Goal: Information Seeking & Learning: Understand process/instructions

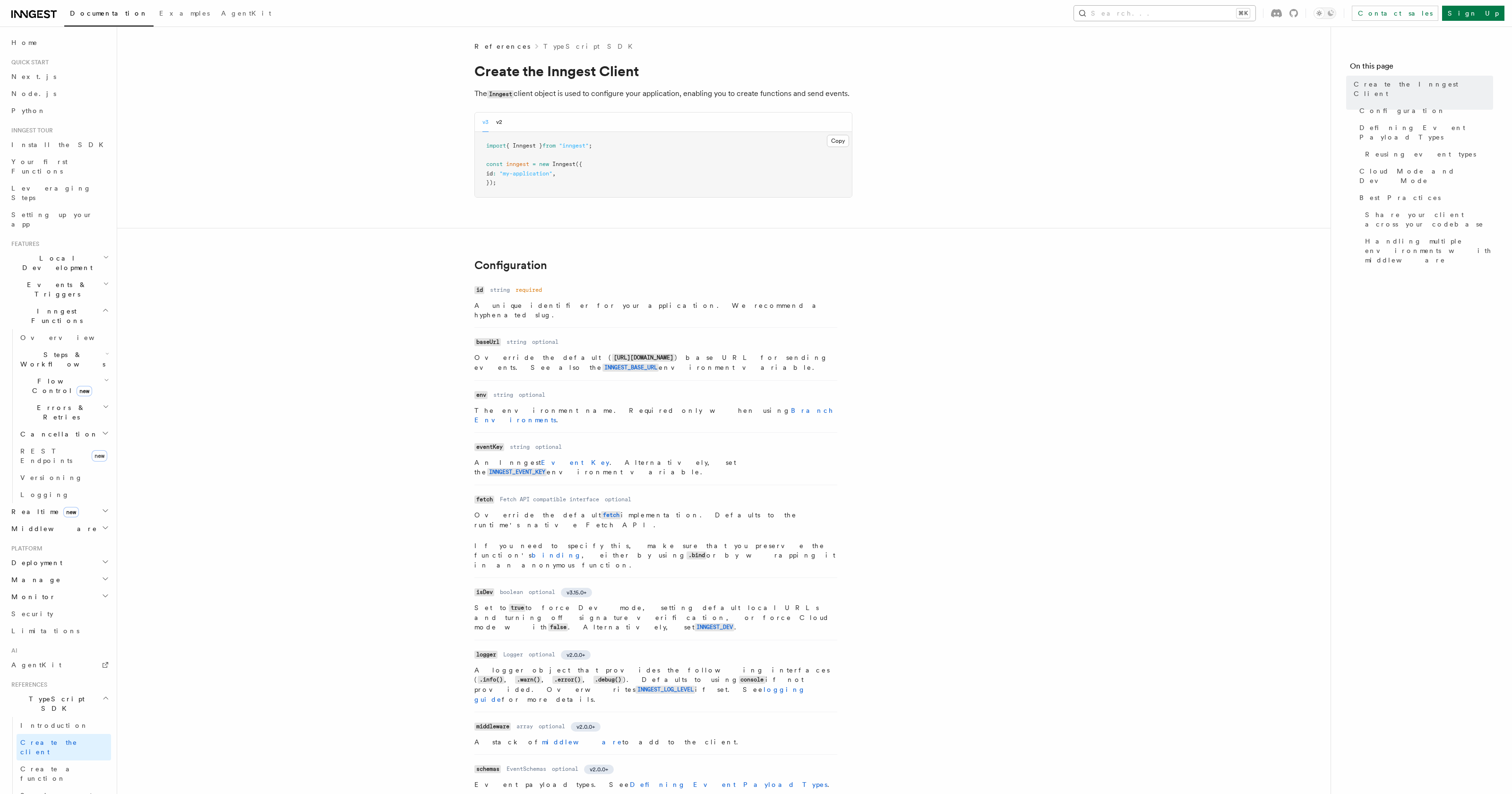
click at [1181, 11] on button "Search... ⌘K" at bounding box center [1165, 14] width 181 height 15
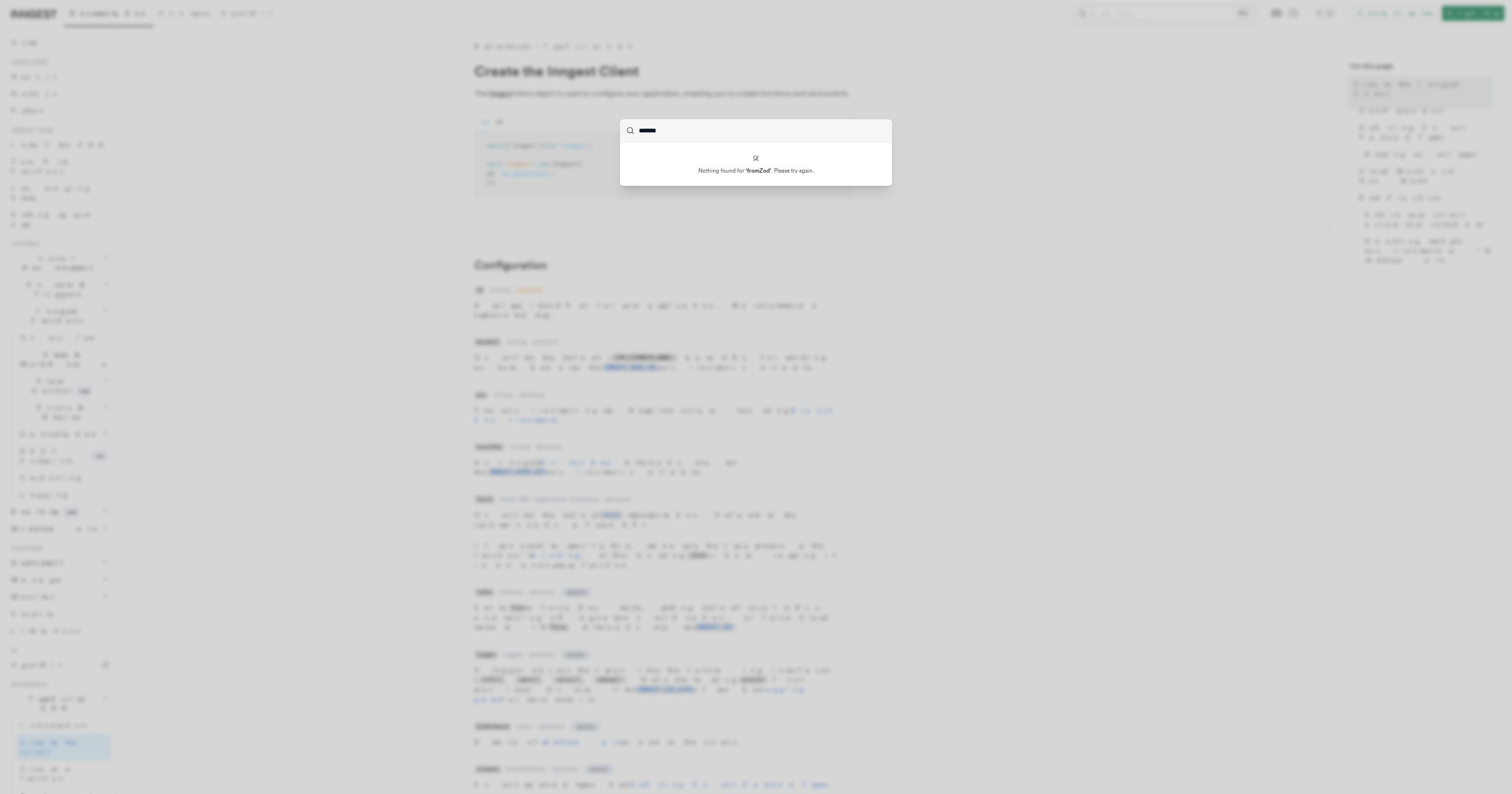
type input "*******"
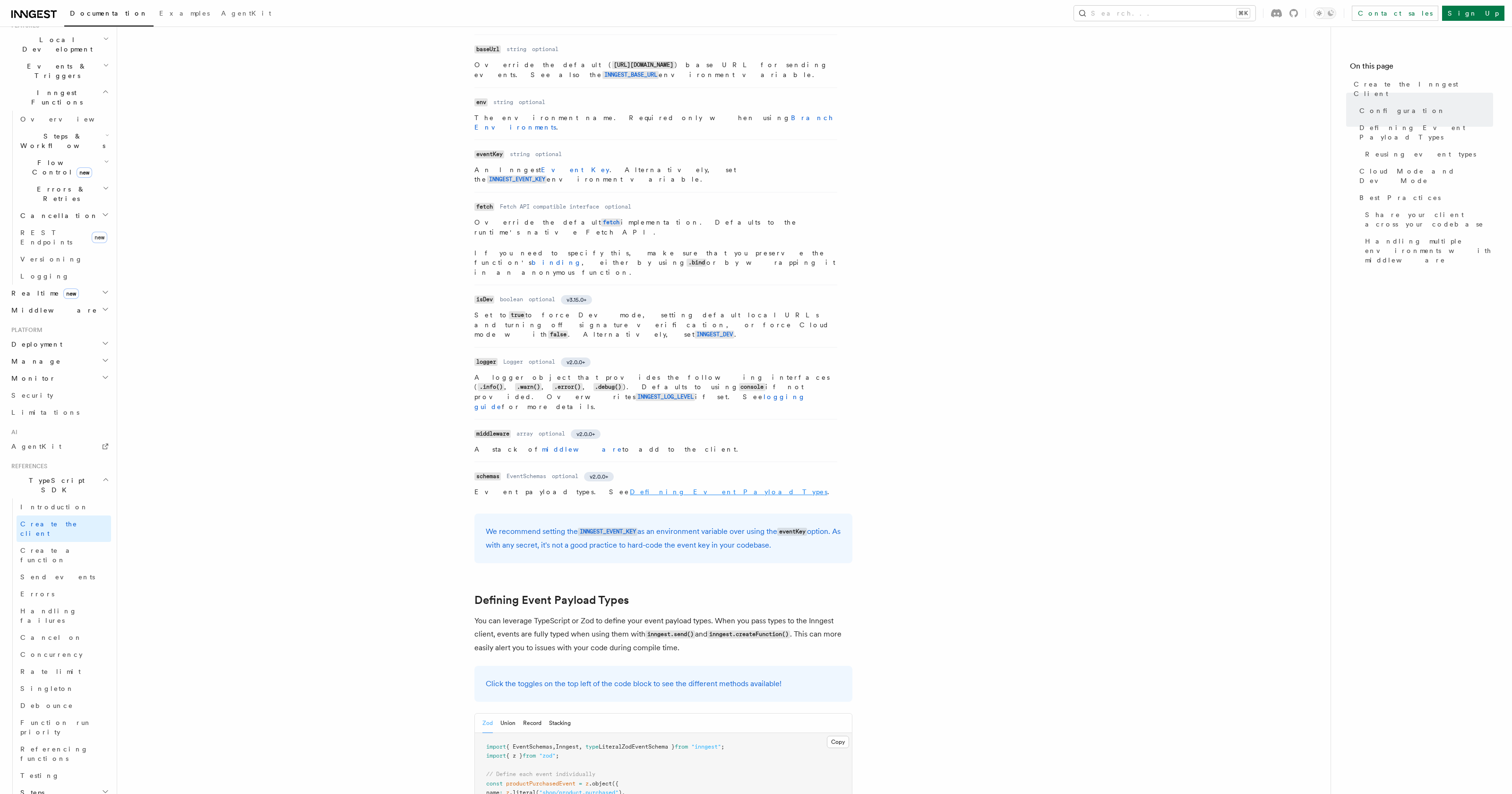
scroll to position [315, 0]
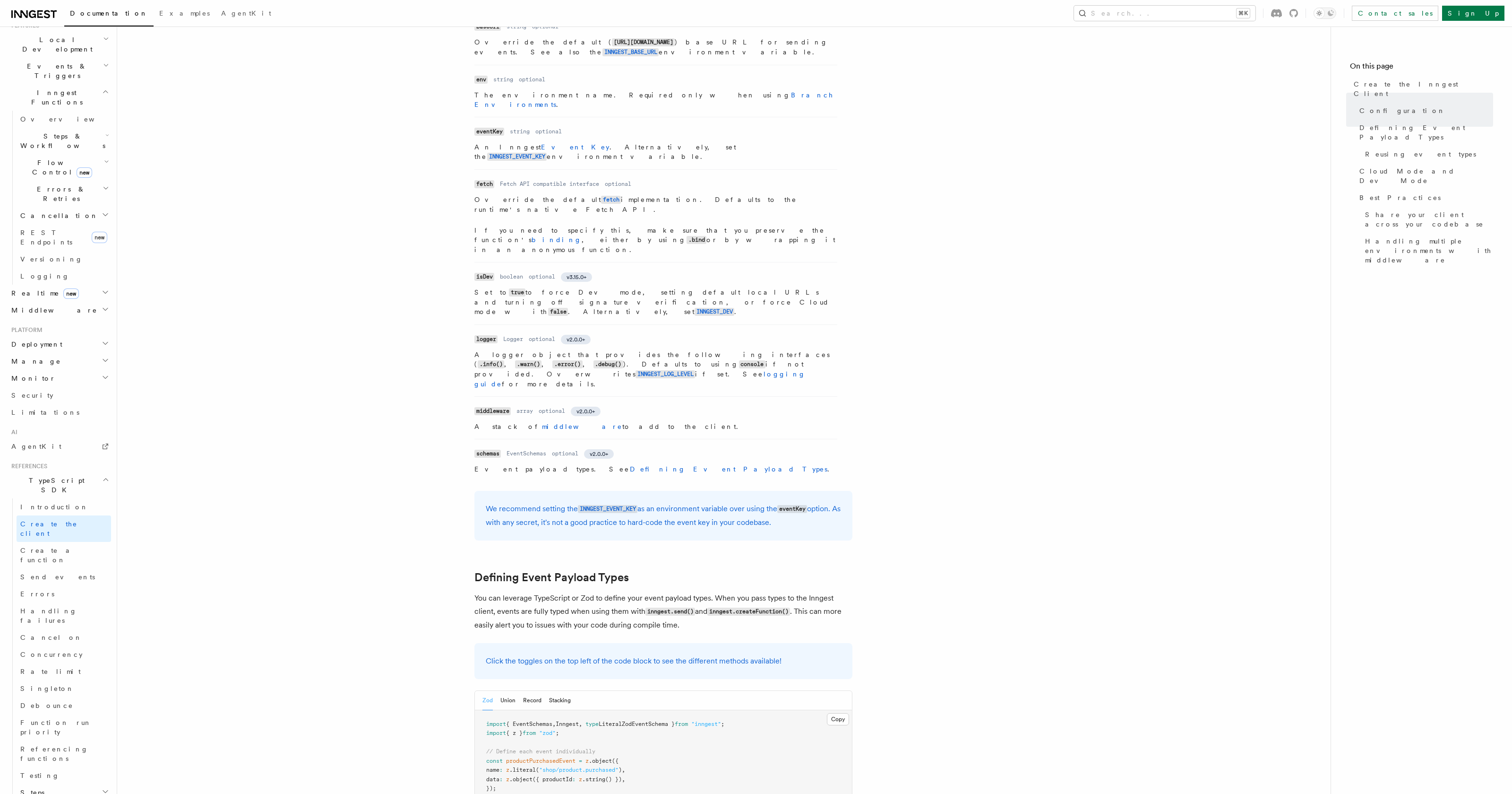
click at [488, 450] on code "schemas" at bounding box center [487, 454] width 26 height 8
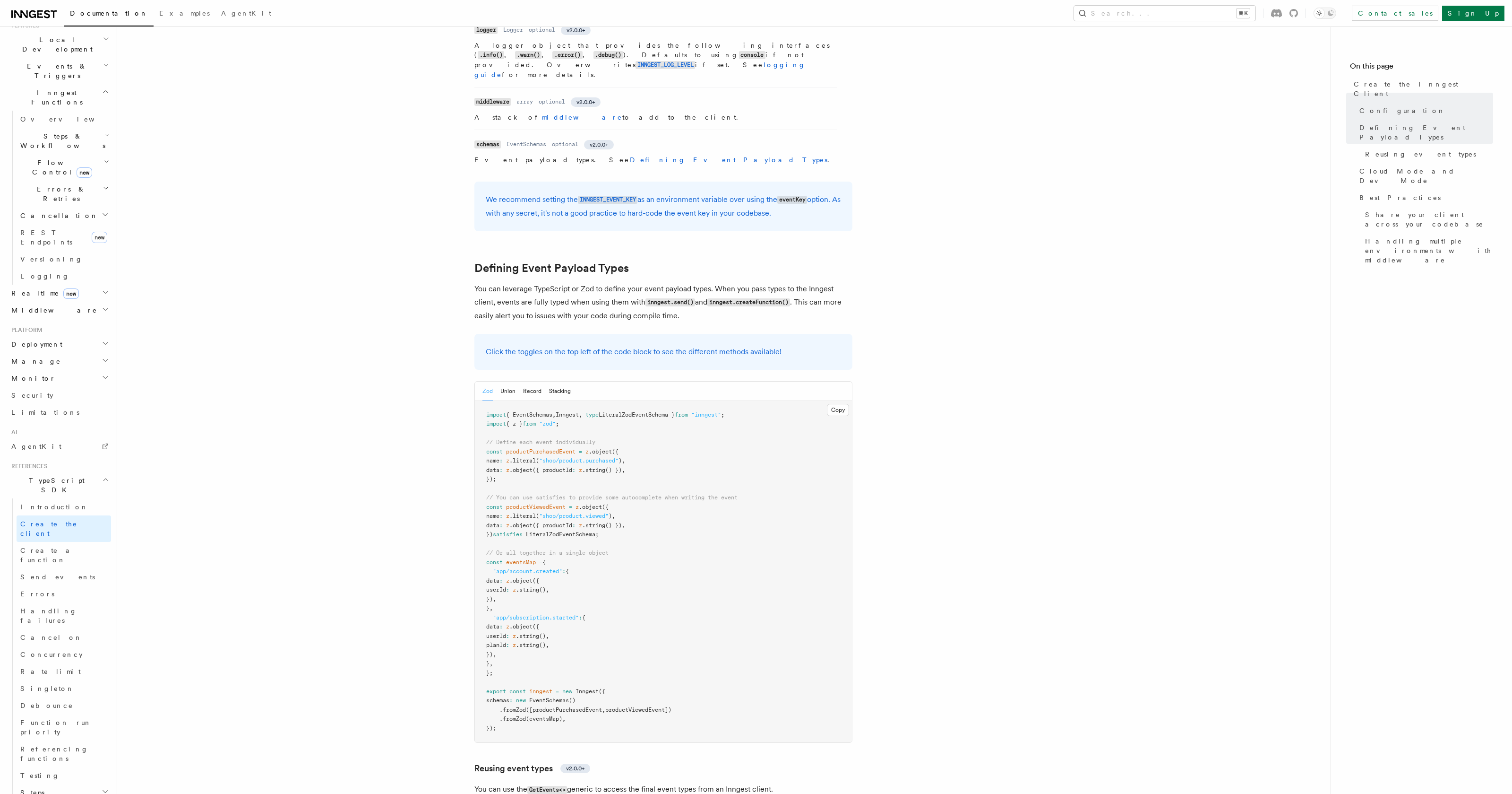
scroll to position [624, 0]
click at [522, 559] on span "eventsMap" at bounding box center [521, 562] width 30 height 6
click at [509, 382] on button "Union" at bounding box center [508, 391] width 15 height 19
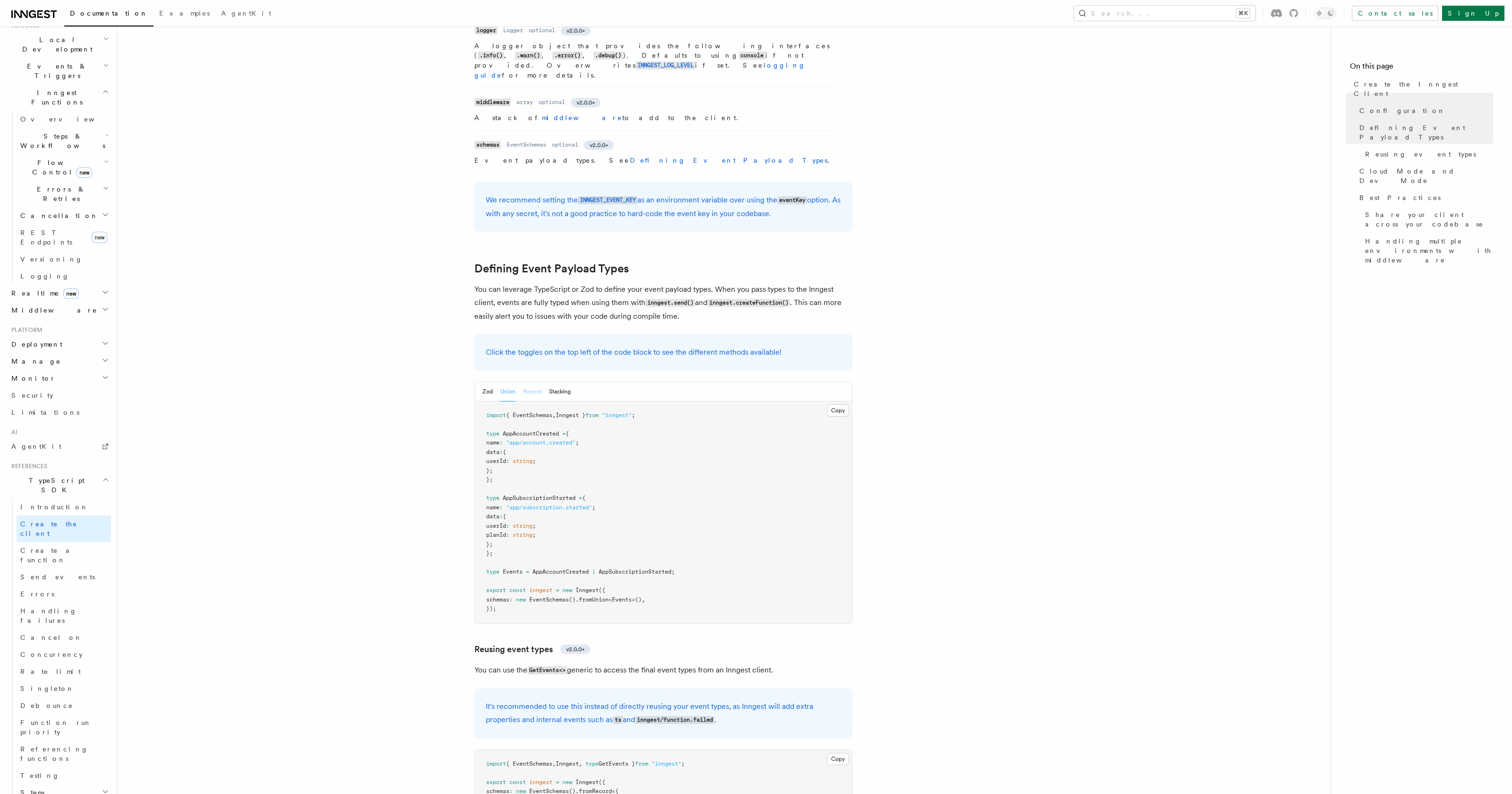
click at [535, 382] on button "Record" at bounding box center [532, 391] width 18 height 19
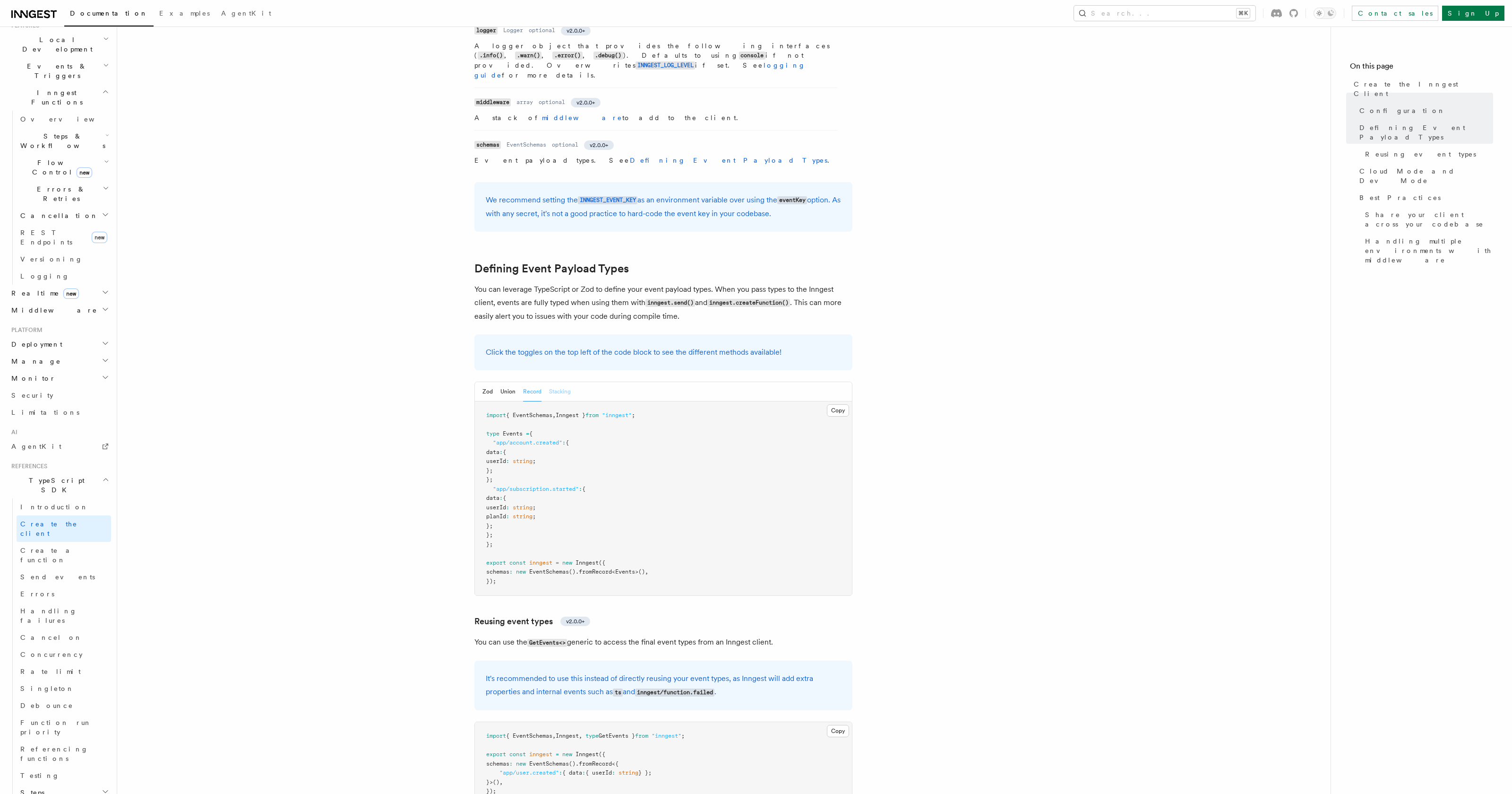
click at [562, 382] on button "Stacking" at bounding box center [559, 391] width 22 height 19
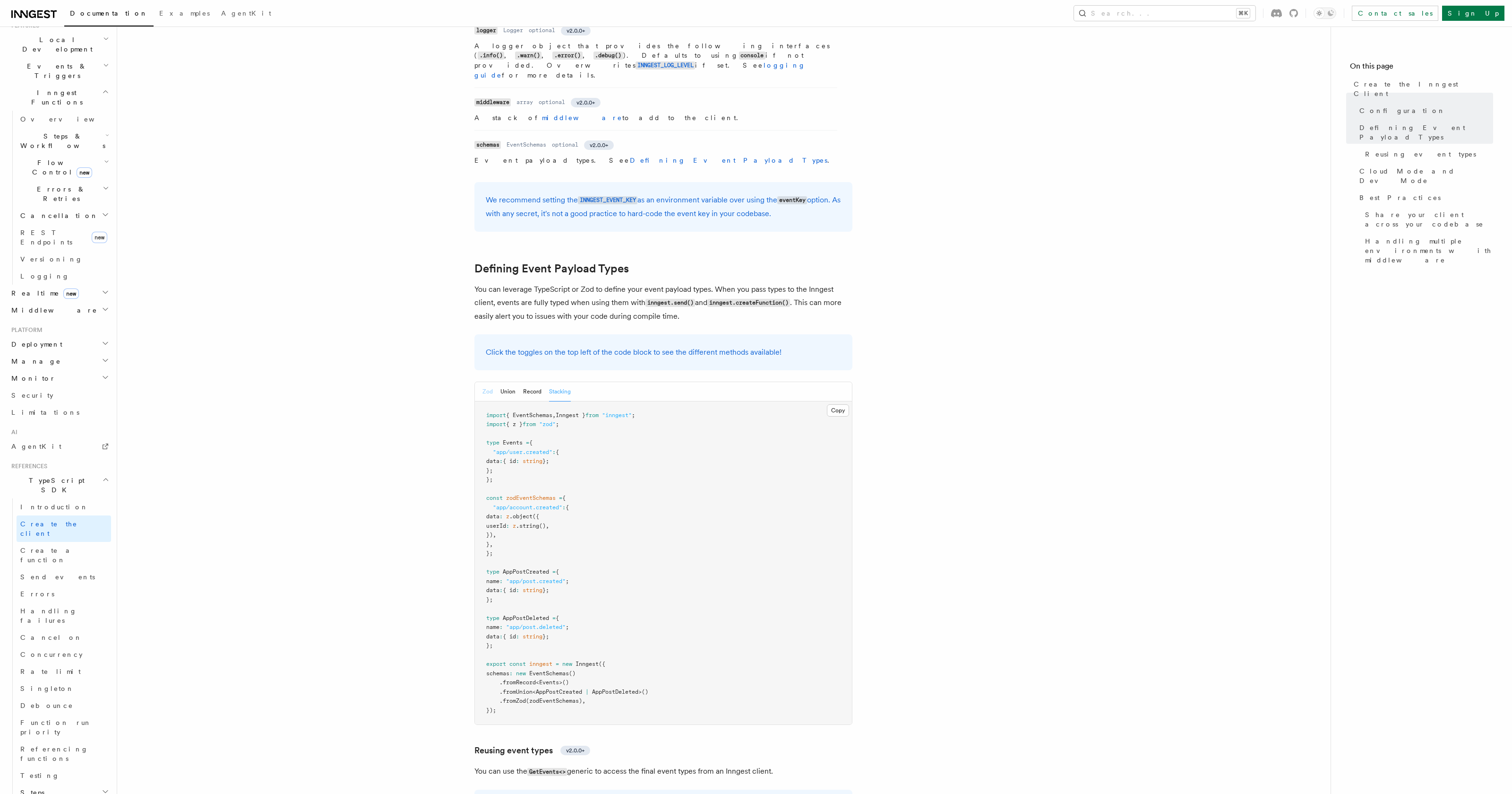
click at [485, 382] on button "Zod" at bounding box center [488, 391] width 11 height 19
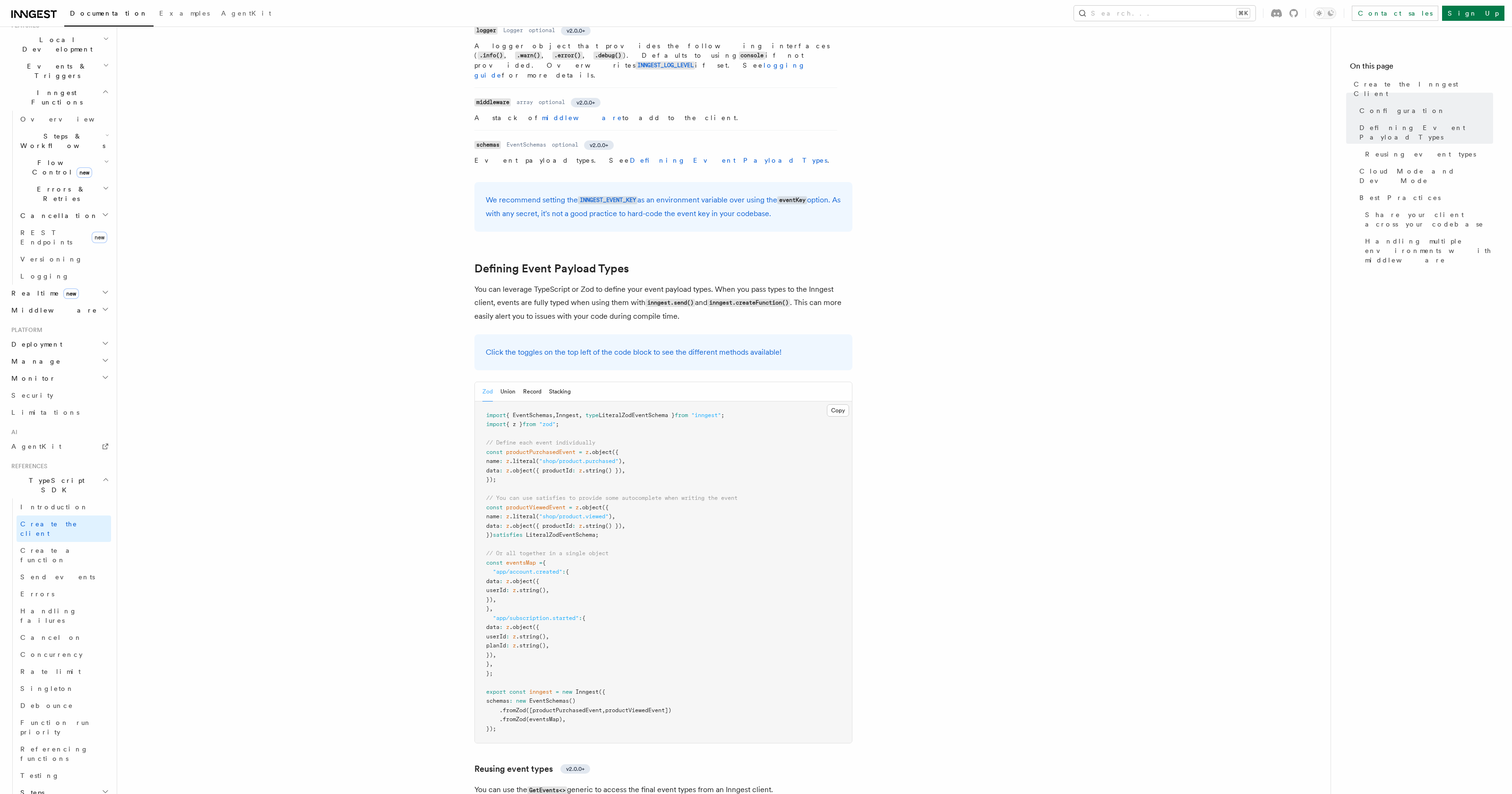
click at [394, 64] on article "References TypeScript SDK Create the Inngest Client The Inngest client object i…" at bounding box center [724, 746] width 1183 height 2657
